Goal: Contribute content: Add original content to the website for others to see

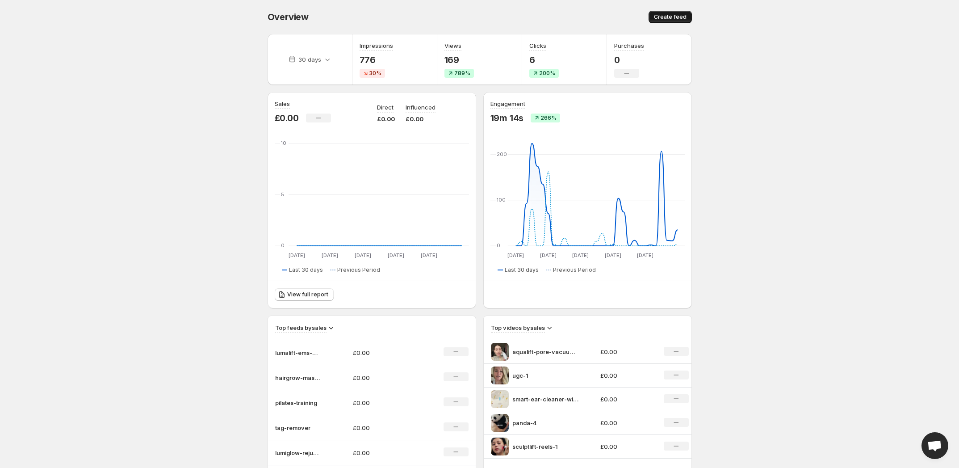
click at [666, 20] on span "Create feed" at bounding box center [670, 16] width 33 height 7
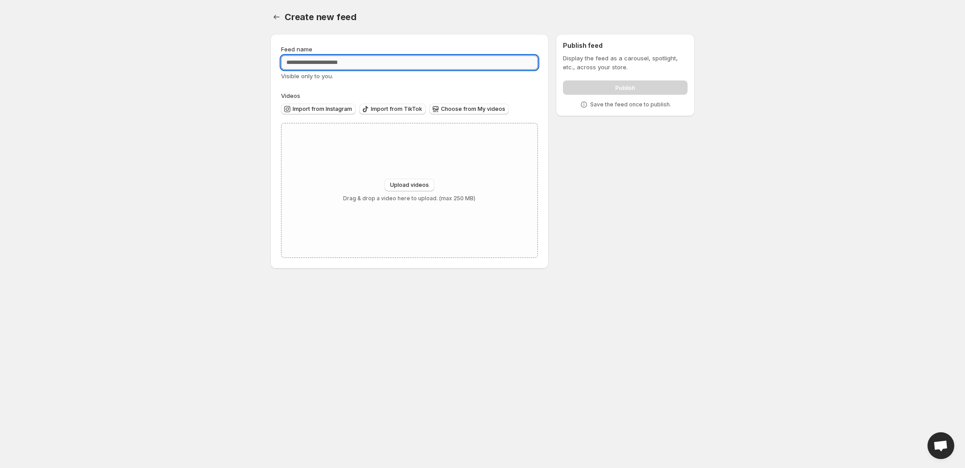
click at [316, 62] on input "Feed name" at bounding box center [409, 62] width 257 height 14
type input "**********"
click at [405, 185] on span "Upload videos" at bounding box center [409, 184] width 39 height 7
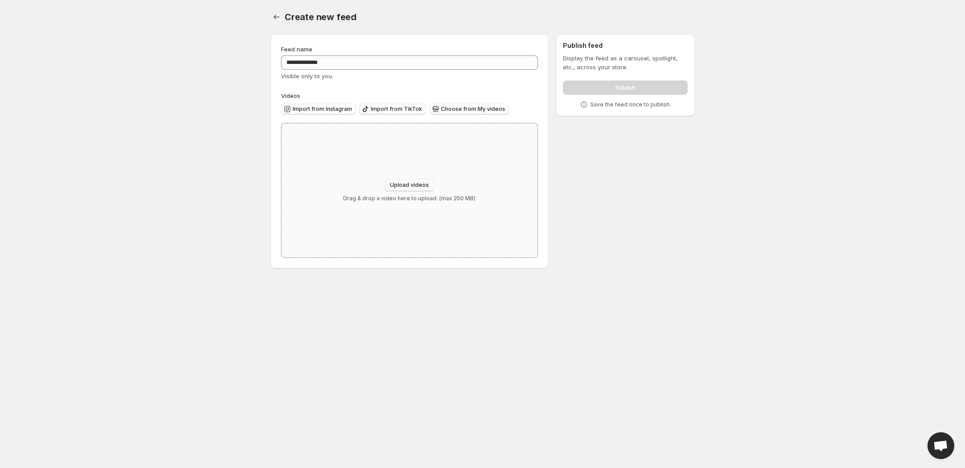
type input "**********"
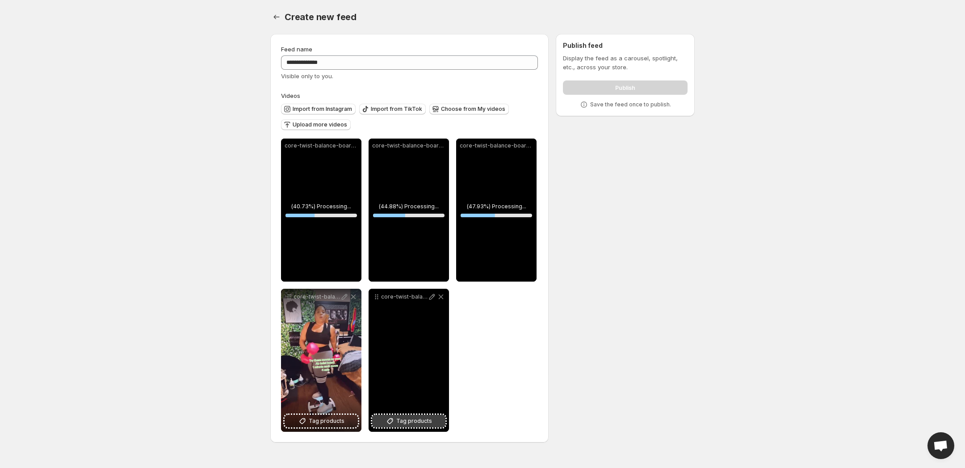
click at [399, 417] on span "Tag products" at bounding box center [414, 420] width 36 height 9
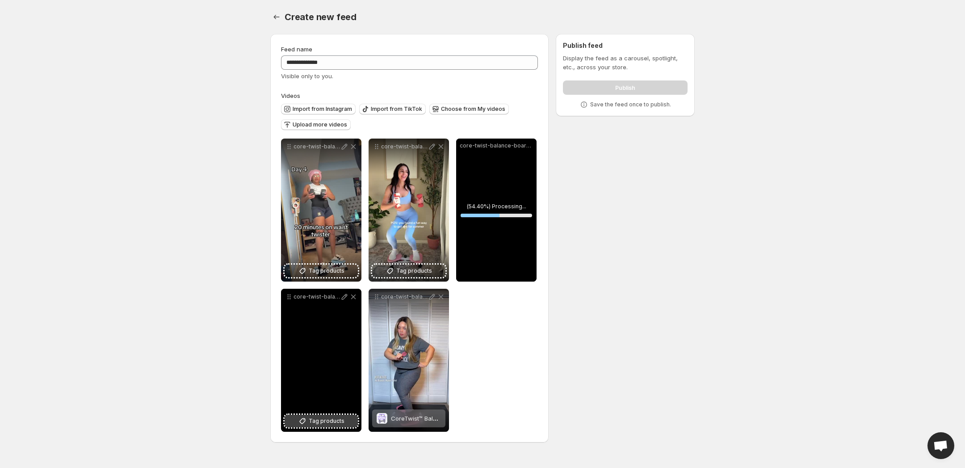
click at [323, 424] on span "Tag products" at bounding box center [327, 420] width 36 height 9
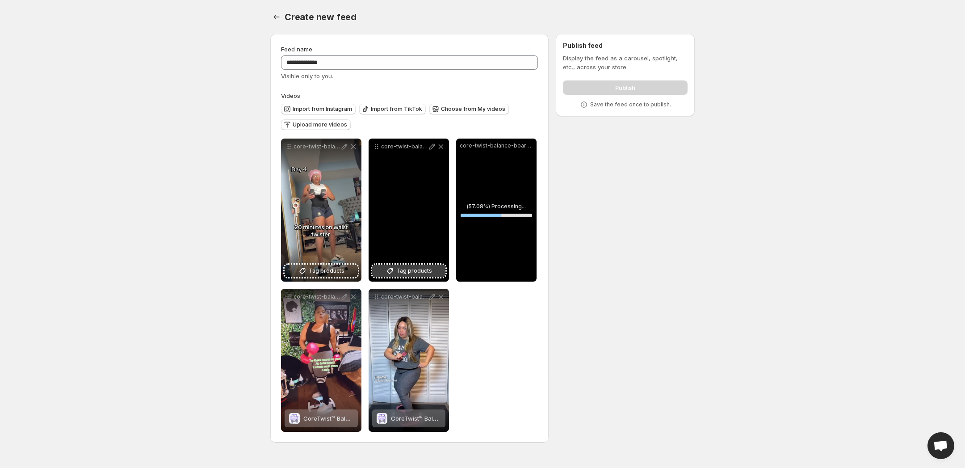
click at [415, 266] on button "Tag products" at bounding box center [408, 271] width 73 height 13
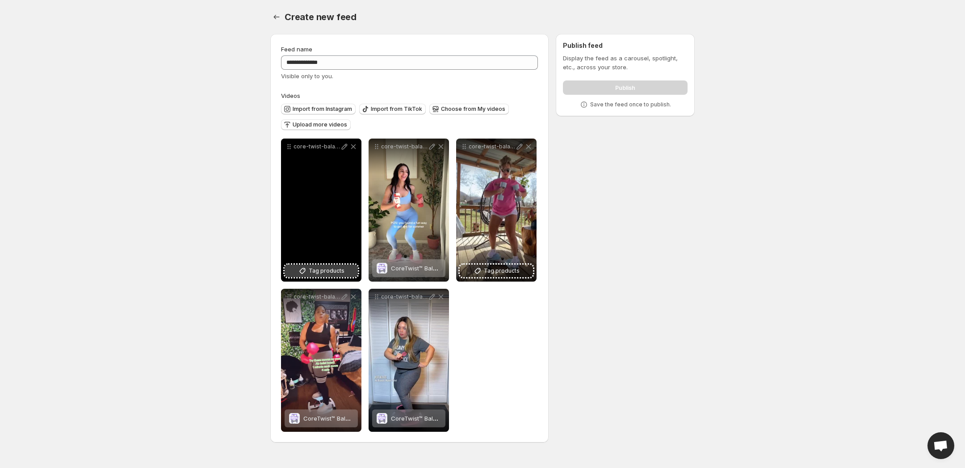
click at [319, 273] on span "Tag products" at bounding box center [327, 270] width 36 height 9
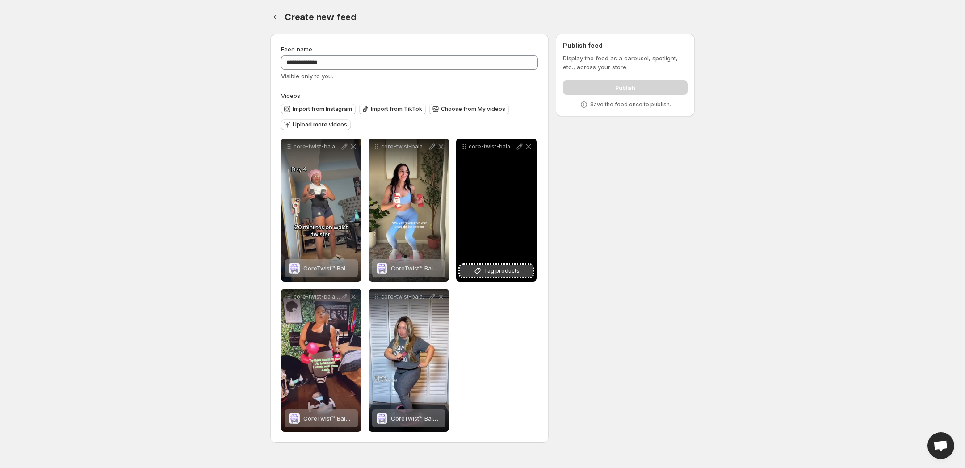
click at [514, 271] on span "Tag products" at bounding box center [502, 270] width 36 height 9
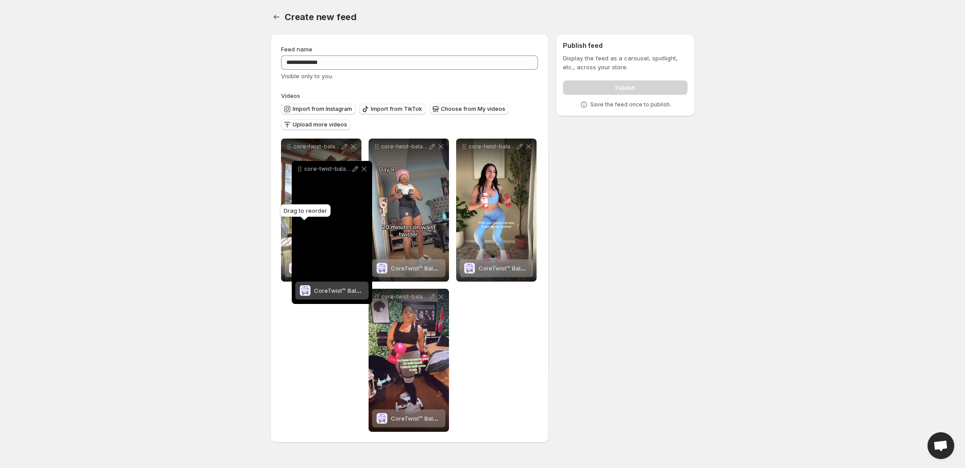
drag, startPoint x: 374, startPoint y: 299, endPoint x: 297, endPoint y: 167, distance: 153.6
click at [297, 167] on icon at bounding box center [299, 168] width 9 height 9
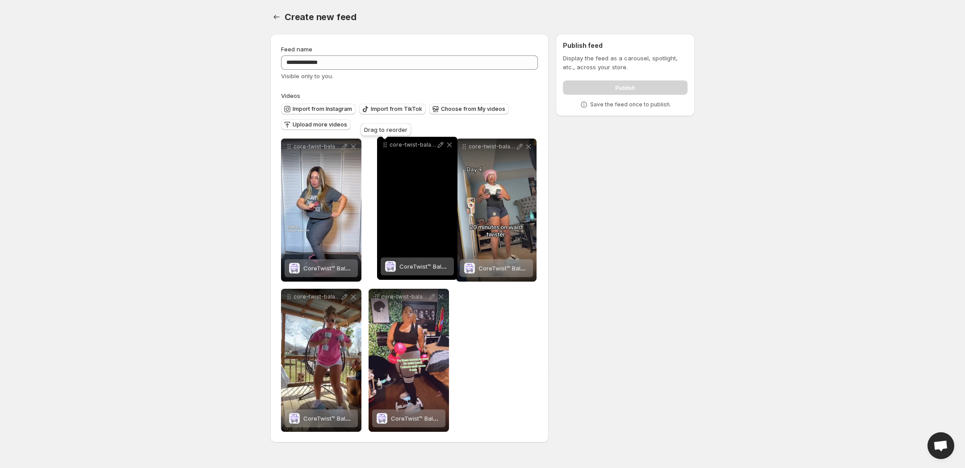
drag, startPoint x: 467, startPoint y: 147, endPoint x: 388, endPoint y: 144, distance: 79.6
click at [388, 144] on icon at bounding box center [385, 144] width 9 height 9
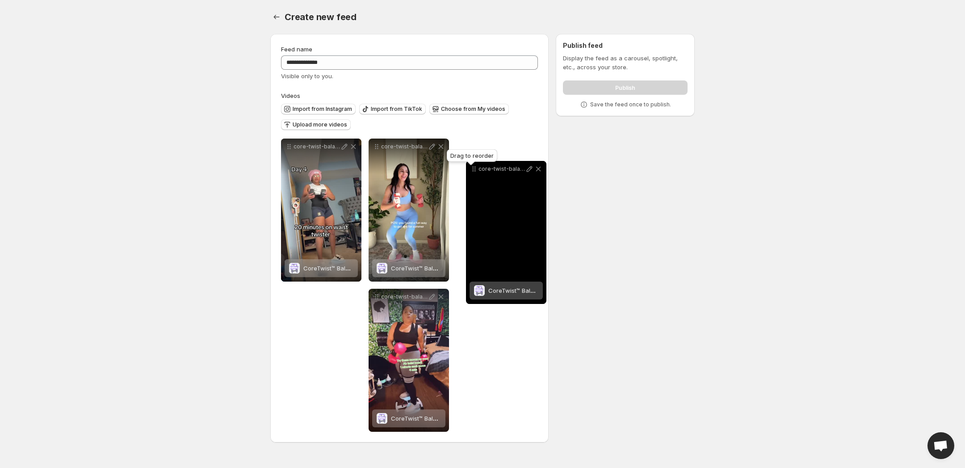
drag, startPoint x: 291, startPoint y: 299, endPoint x: 476, endPoint y: 170, distance: 225.9
click at [476, 170] on icon at bounding box center [474, 168] width 9 height 9
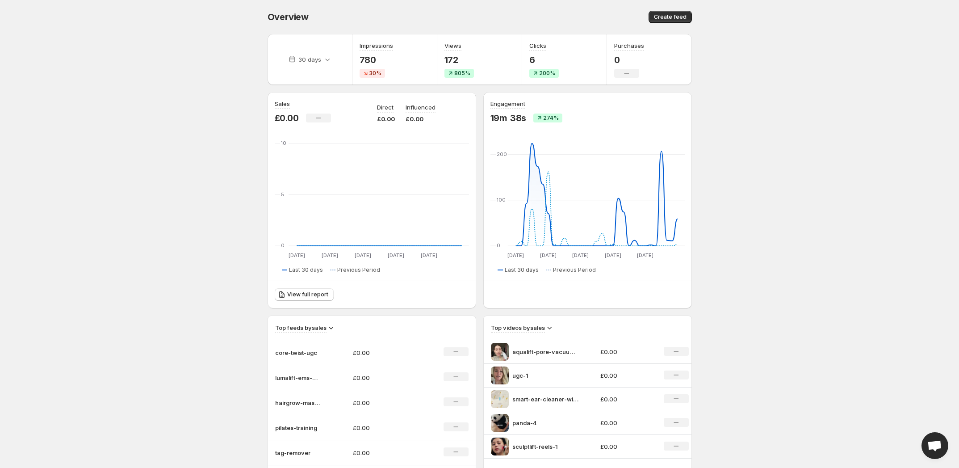
click at [307, 351] on p "core-twist-ugc" at bounding box center [297, 352] width 45 height 9
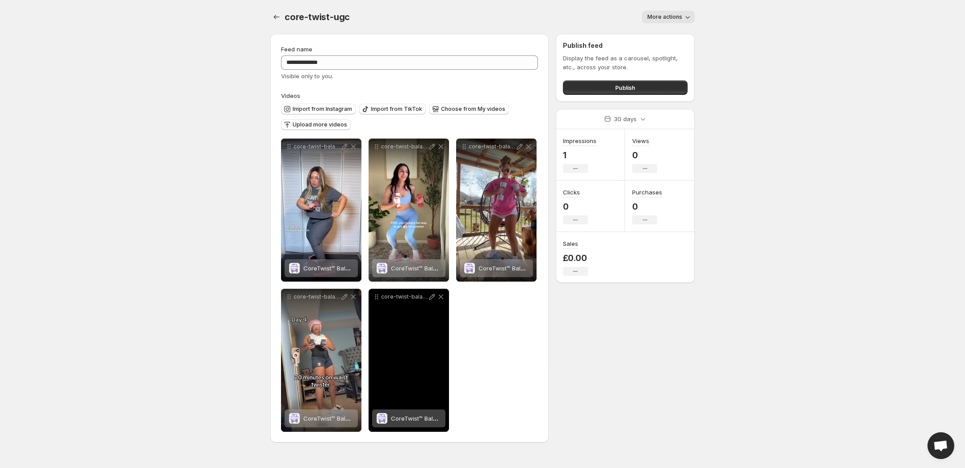
click at [405, 349] on div "core-twist-balance-board-ugc-4" at bounding box center [409, 360] width 80 height 143
click at [443, 300] on icon at bounding box center [441, 296] width 9 height 9
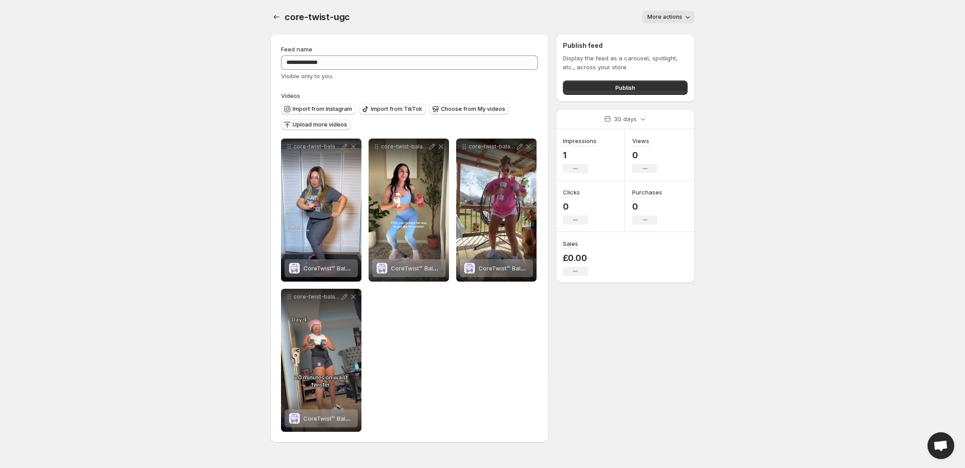
click at [301, 126] on span "Upload more videos" at bounding box center [320, 124] width 55 height 7
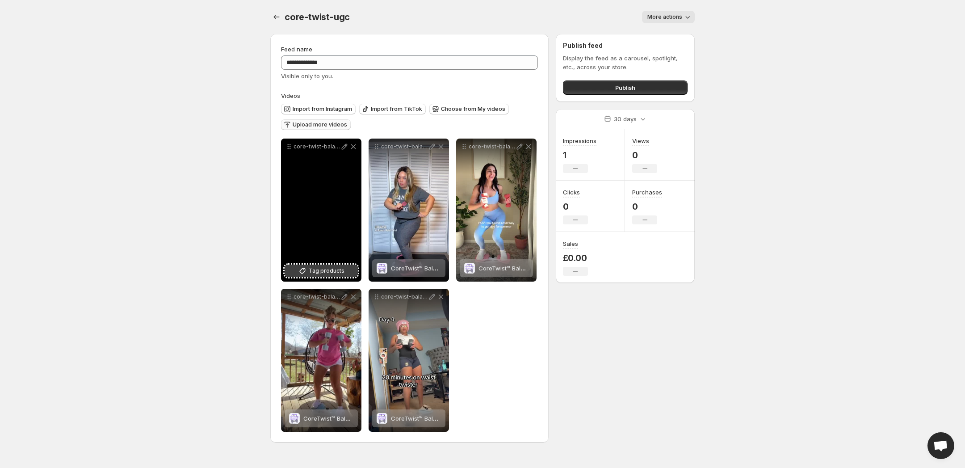
click at [320, 269] on span "Tag products" at bounding box center [327, 270] width 36 height 9
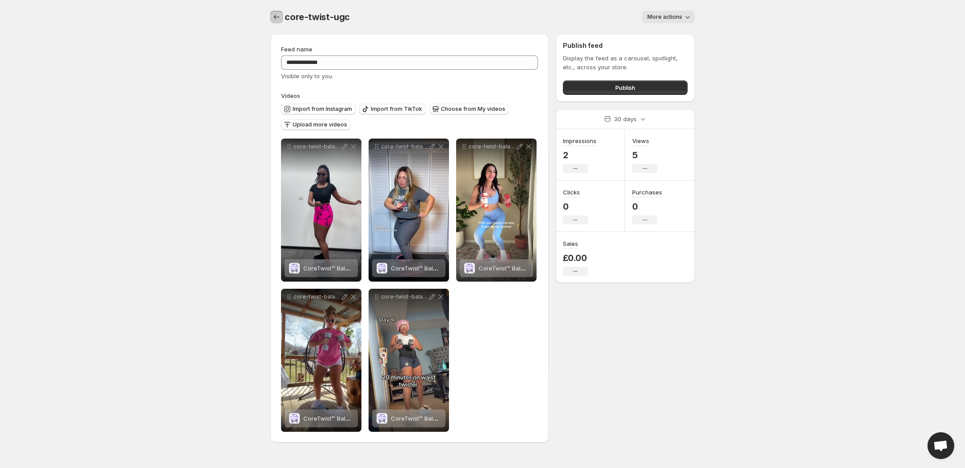
click at [270, 17] on button "Settings" at bounding box center [276, 17] width 13 height 13
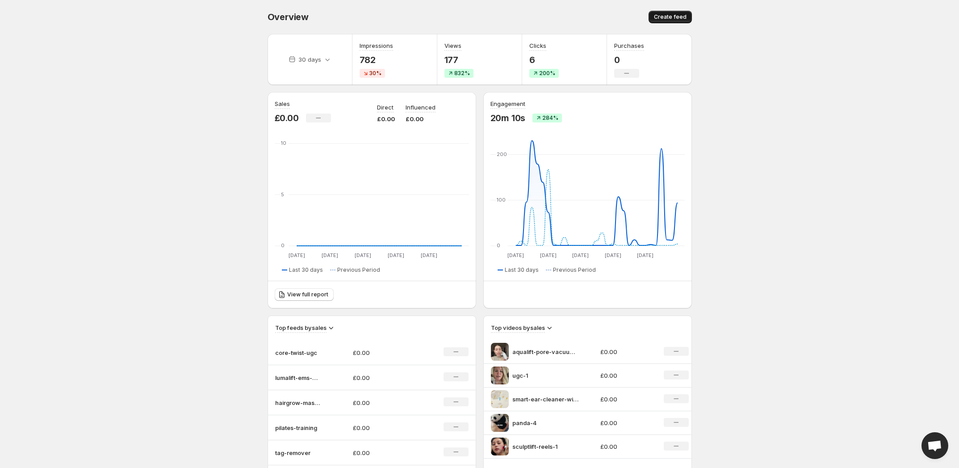
click at [660, 22] on button "Create feed" at bounding box center [670, 17] width 43 height 13
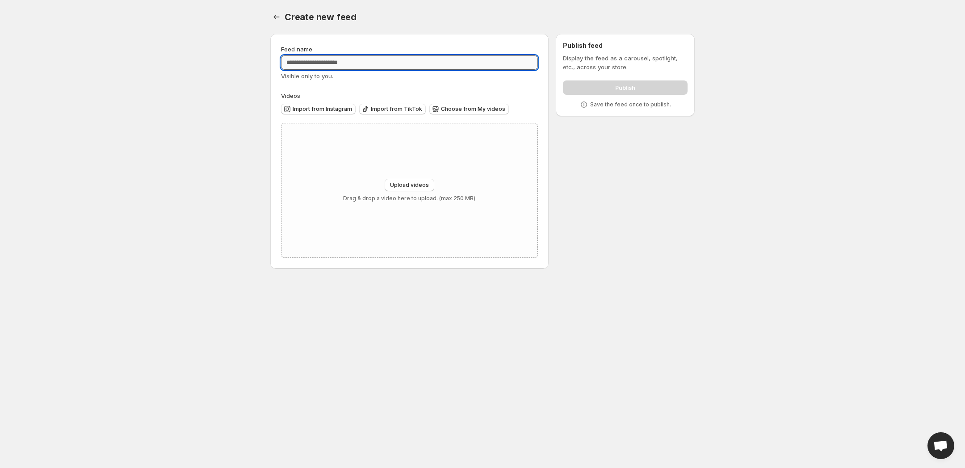
click at [384, 58] on input "Feed name" at bounding box center [409, 62] width 257 height 14
type input "**********"
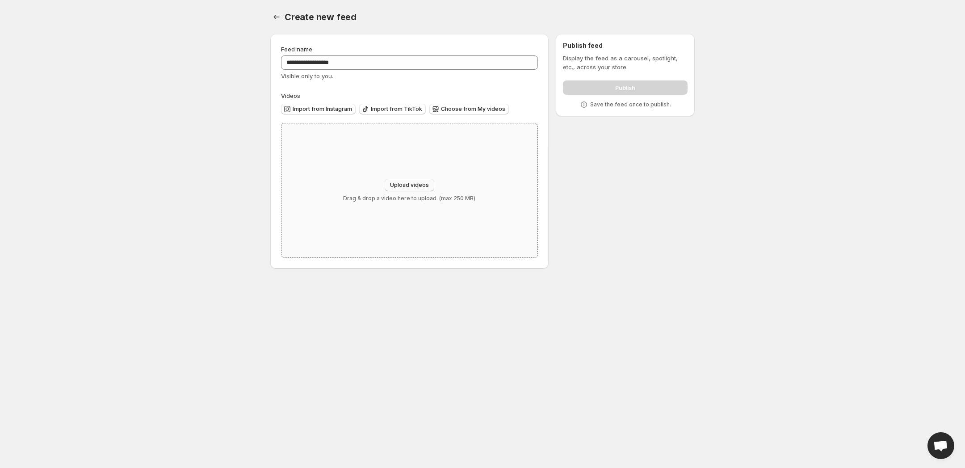
click at [410, 186] on span "Upload videos" at bounding box center [409, 184] width 39 height 7
type input "**********"
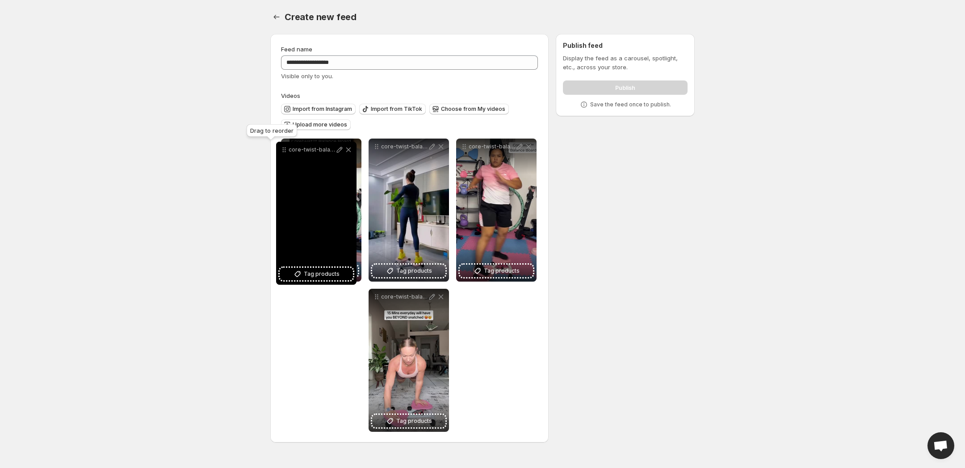
drag, startPoint x: 376, startPoint y: 298, endPoint x: 283, endPoint y: 151, distance: 173.9
click at [283, 151] on icon at bounding box center [283, 149] width 1 height 1
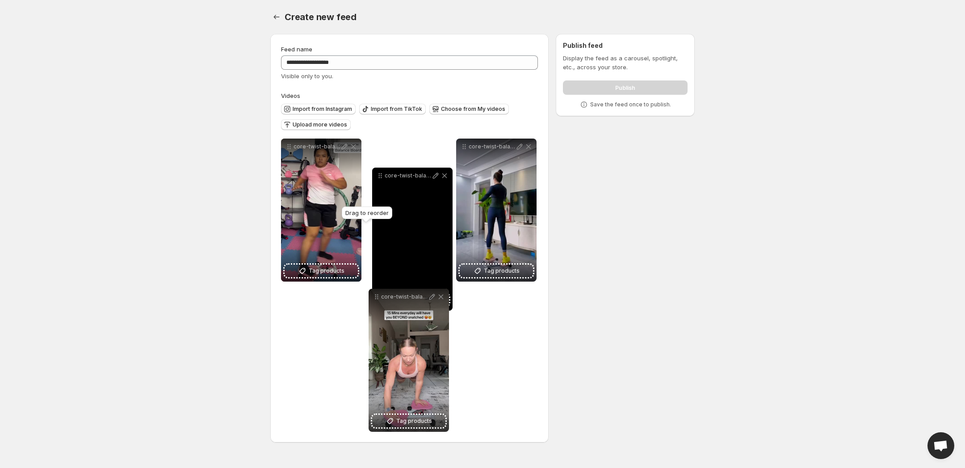
drag, startPoint x: 290, startPoint y: 299, endPoint x: 384, endPoint y: 166, distance: 162.7
click at [384, 171] on icon at bounding box center [380, 175] width 9 height 9
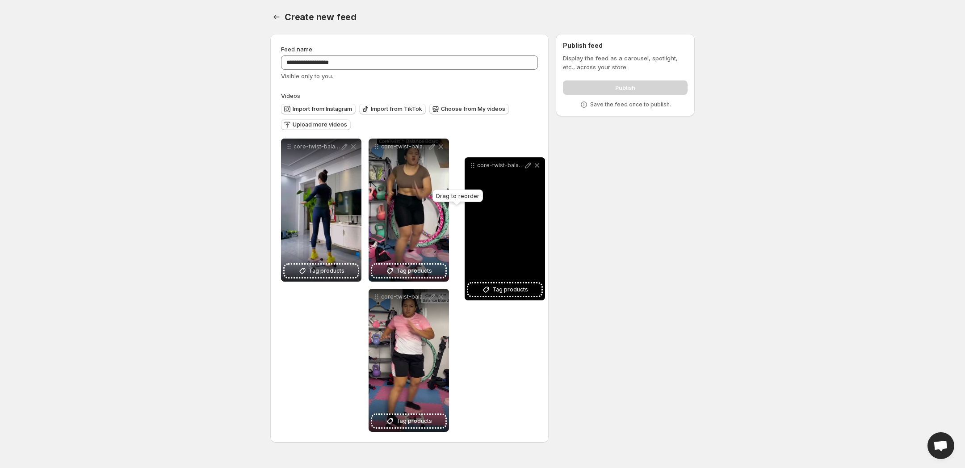
drag, startPoint x: 378, startPoint y: 299, endPoint x: 474, endPoint y: 164, distance: 166.3
click at [474, 164] on icon at bounding box center [472, 165] width 9 height 9
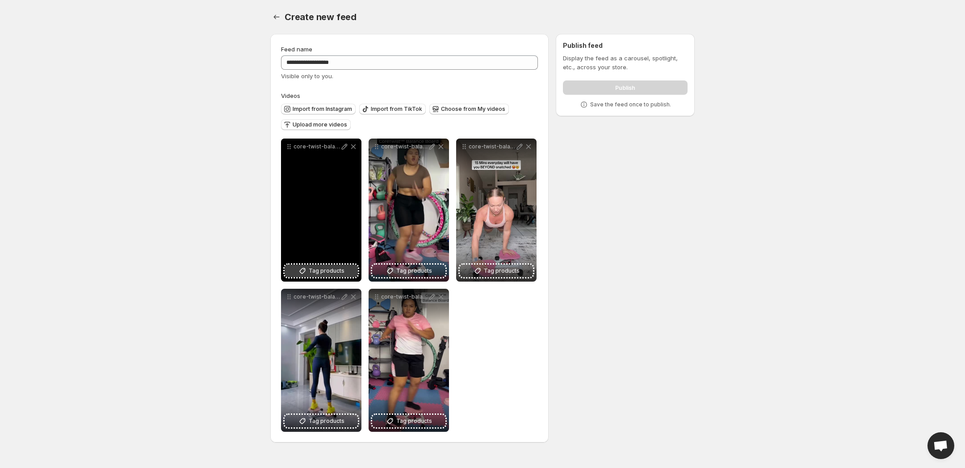
click at [304, 272] on icon at bounding box center [302, 270] width 9 height 9
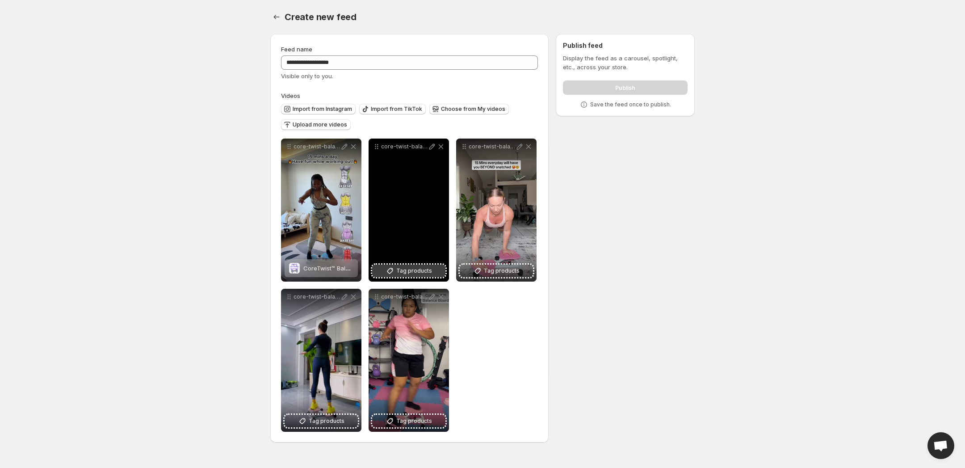
click at [401, 271] on span "Tag products" at bounding box center [414, 270] width 36 height 9
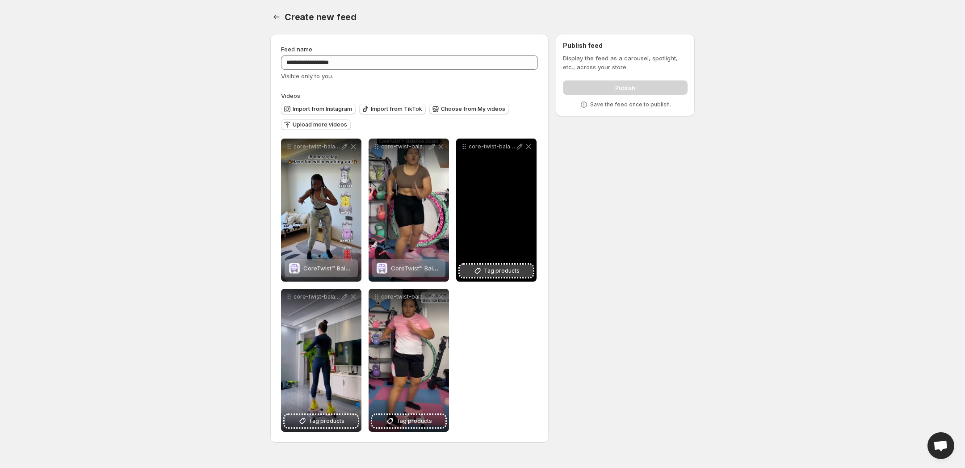
click at [508, 269] on span "Tag products" at bounding box center [502, 270] width 36 height 9
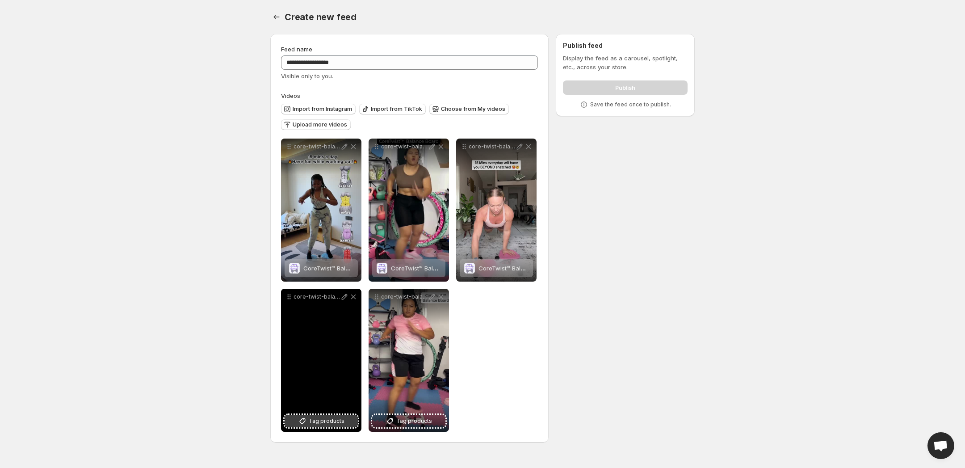
click at [339, 420] on span "Tag products" at bounding box center [327, 420] width 36 height 9
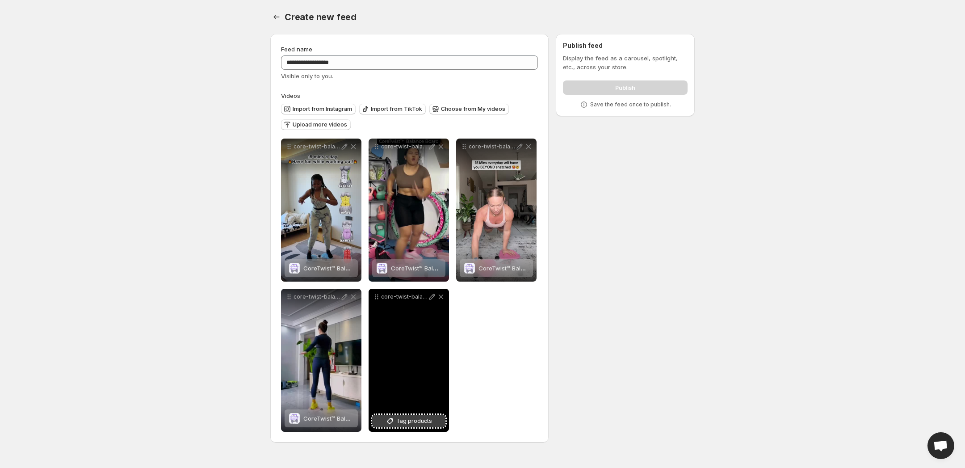
click at [428, 422] on span "Tag products" at bounding box center [414, 420] width 36 height 9
